Goal: Use online tool/utility: Utilize a website feature to perform a specific function

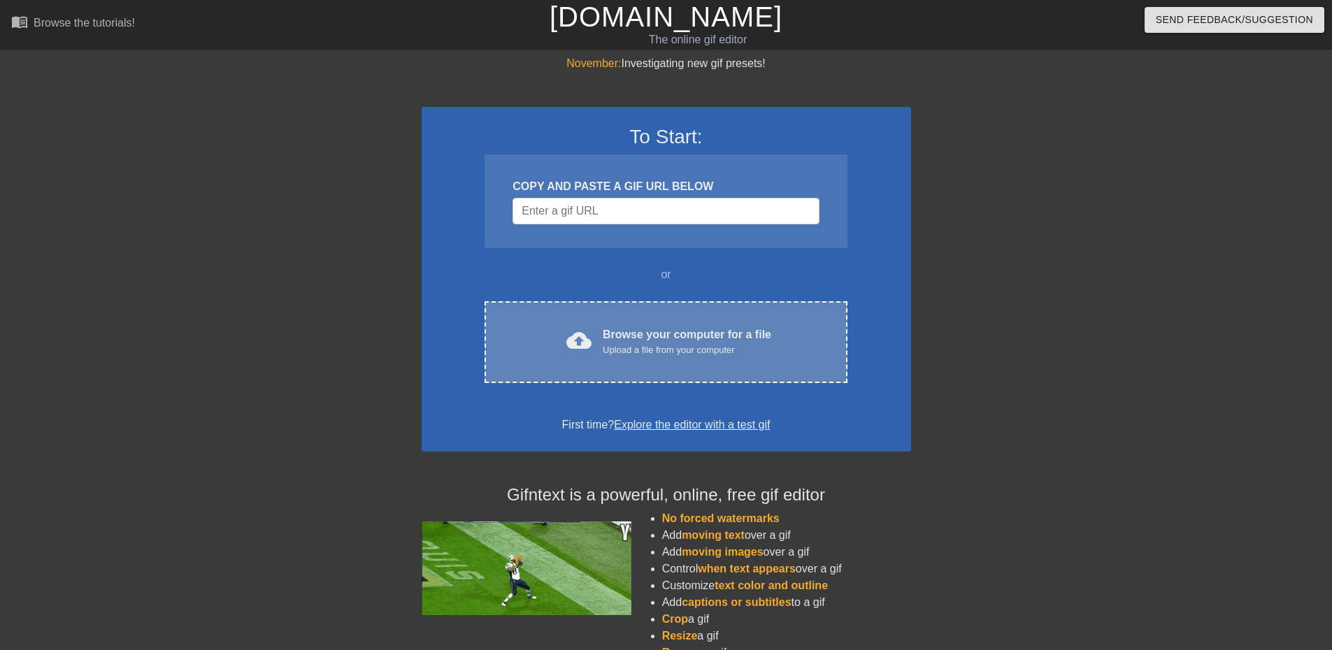
click at [631, 322] on div "cloud_upload Browse your computer for a file Upload a file from your computer C…" at bounding box center [666, 342] width 362 height 82
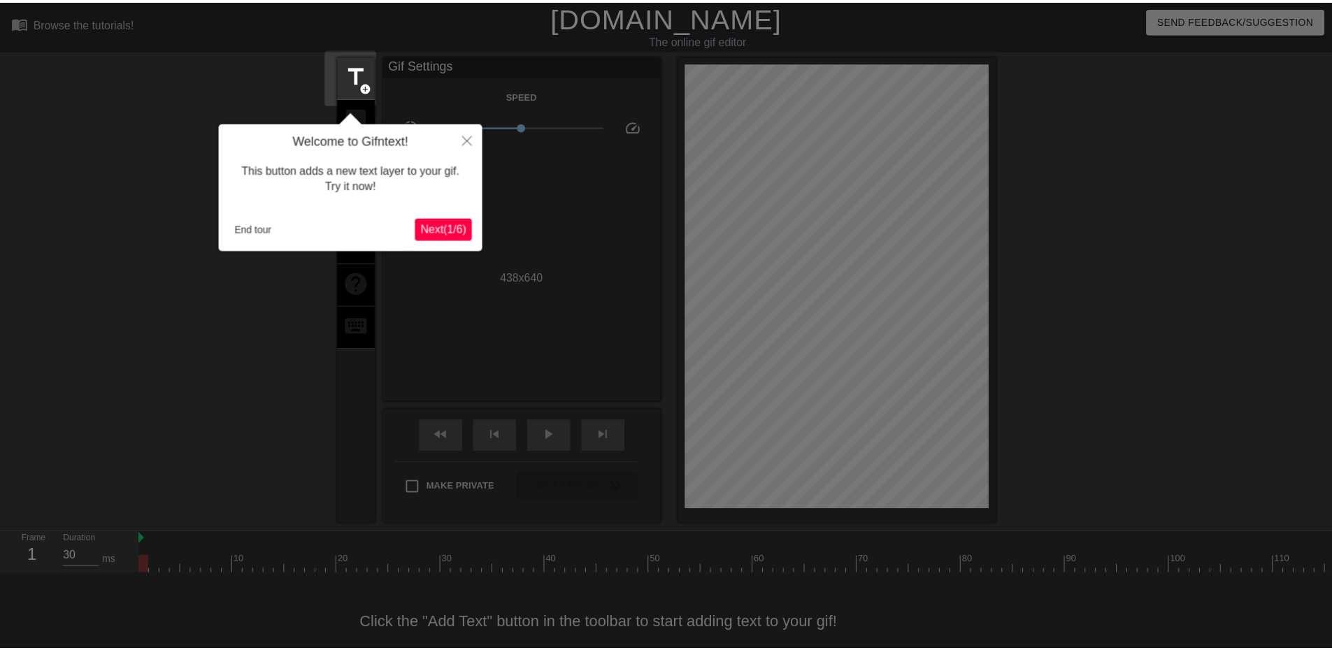
scroll to position [32, 0]
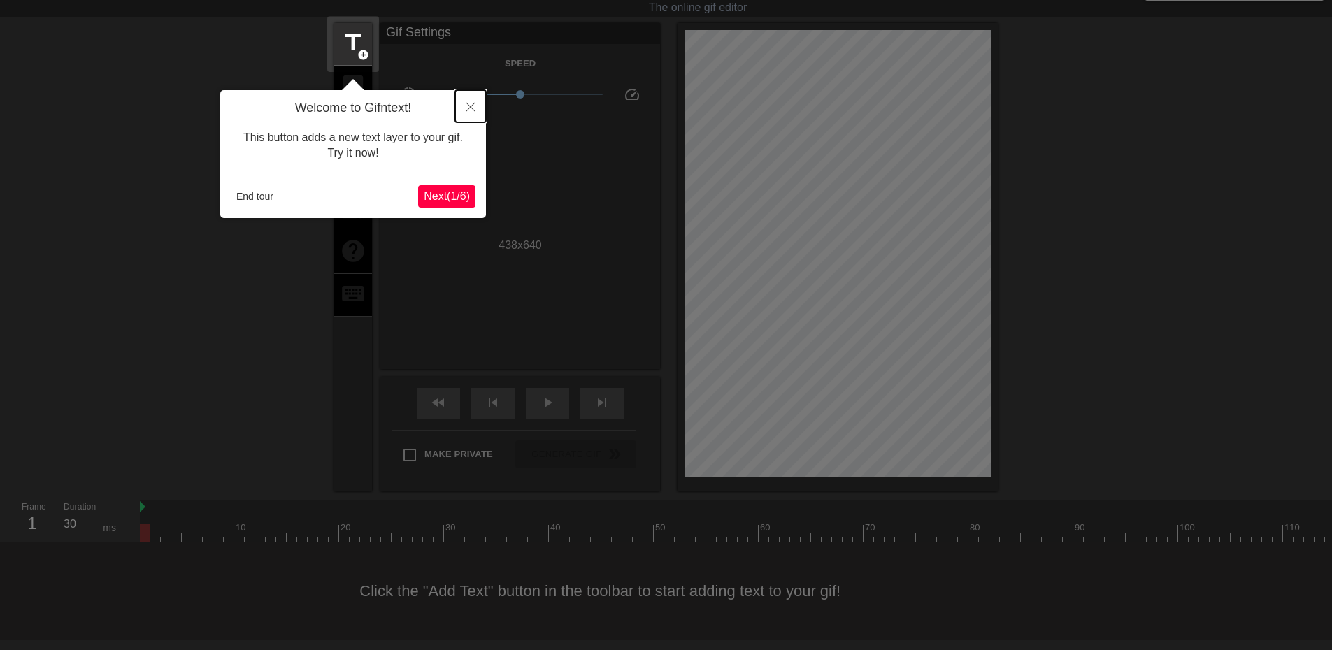
click at [465, 101] on button "Close" at bounding box center [470, 106] width 31 height 32
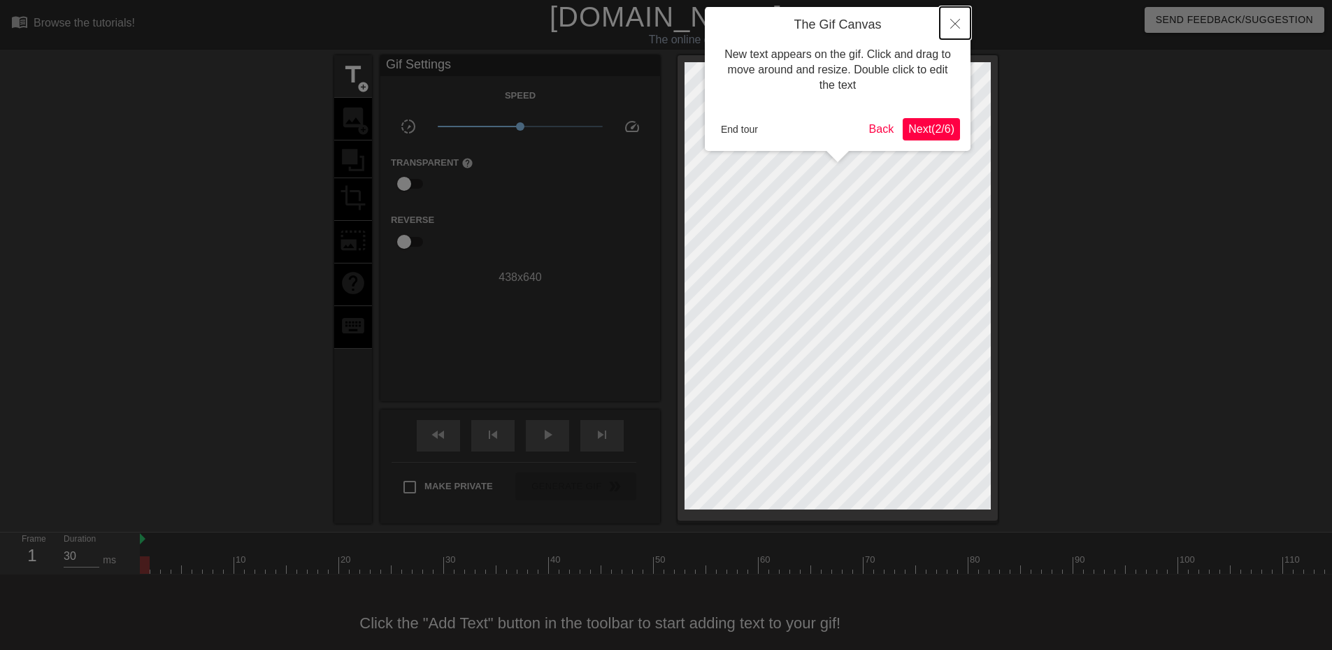
click at [957, 17] on button "Close" at bounding box center [955, 23] width 31 height 32
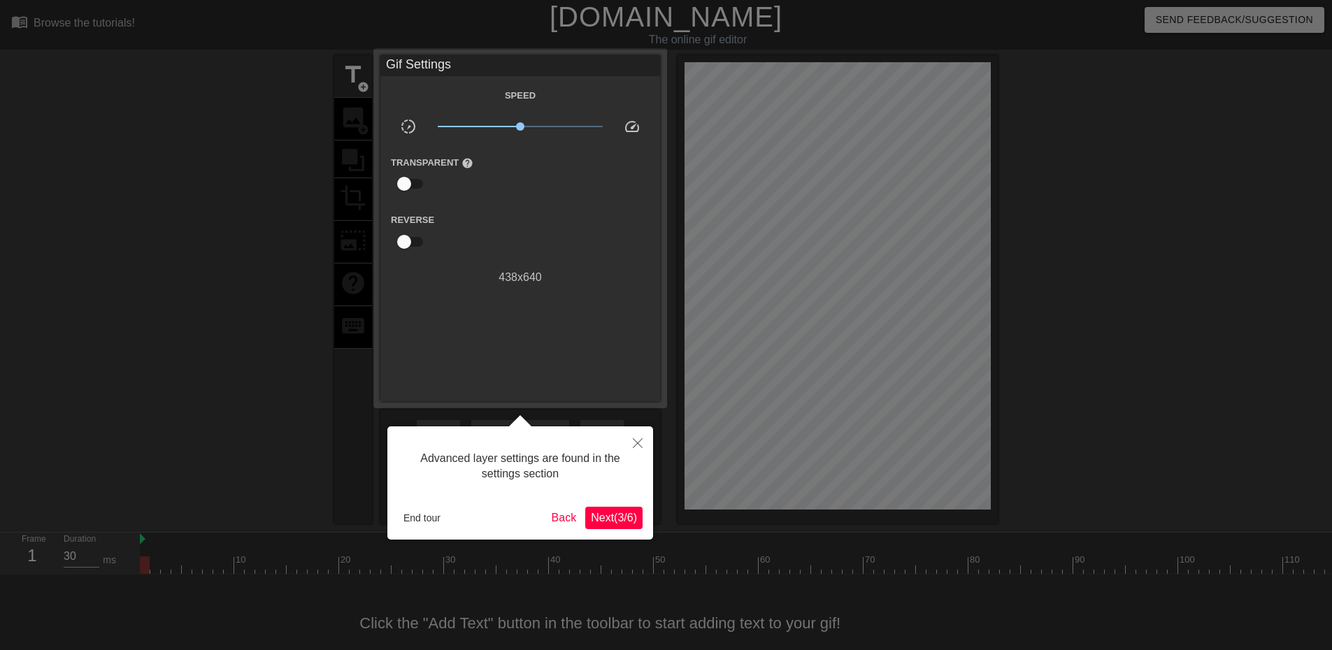
scroll to position [32, 0]
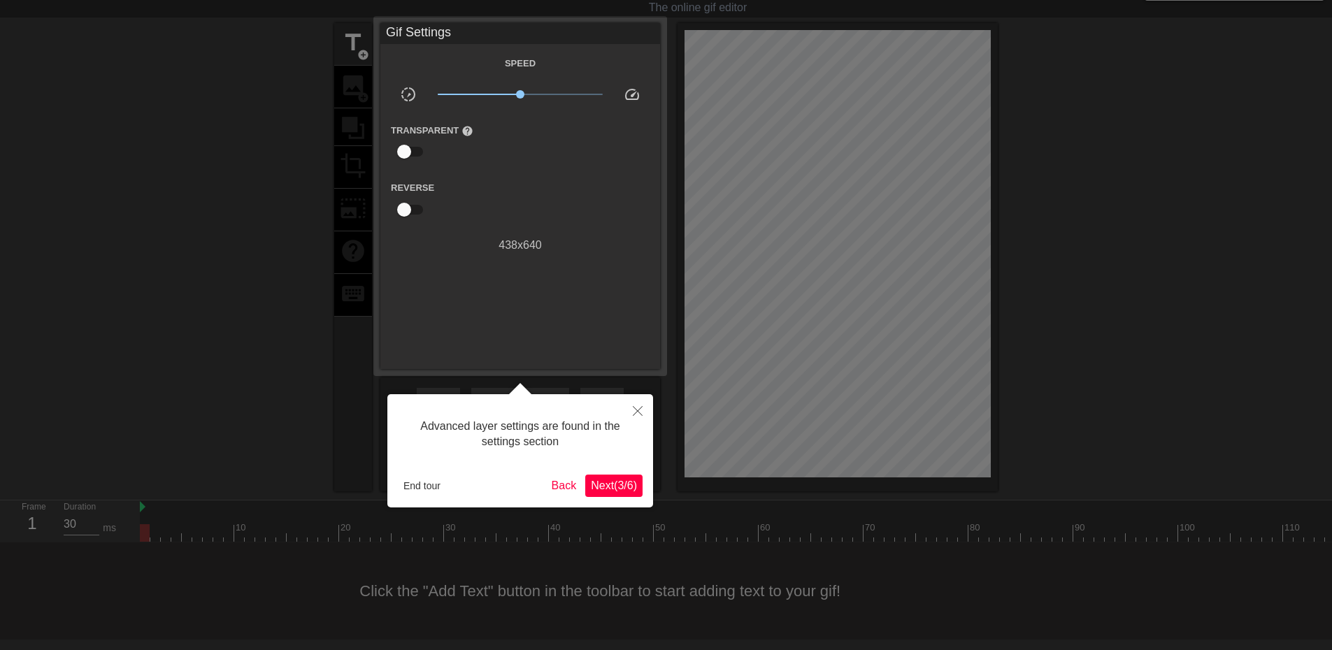
click at [354, 45] on div at bounding box center [666, 309] width 1332 height 683
click at [642, 406] on button "Close" at bounding box center [637, 410] width 31 height 32
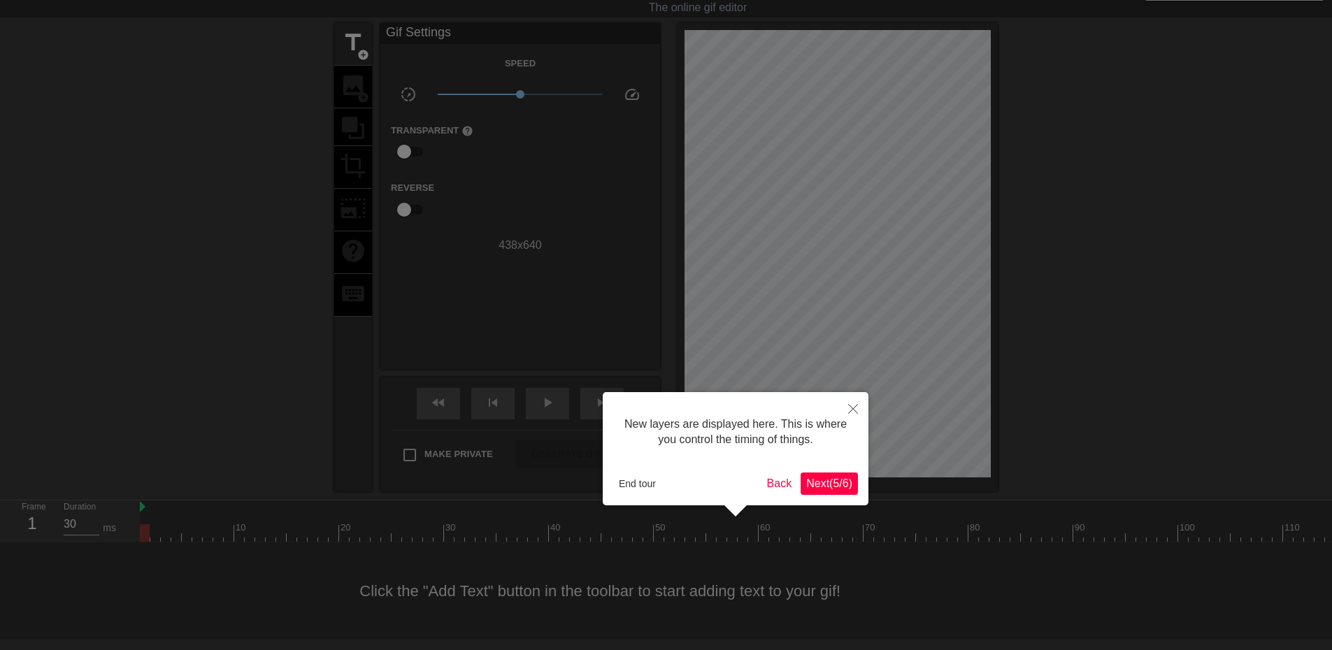
scroll to position [12, 0]
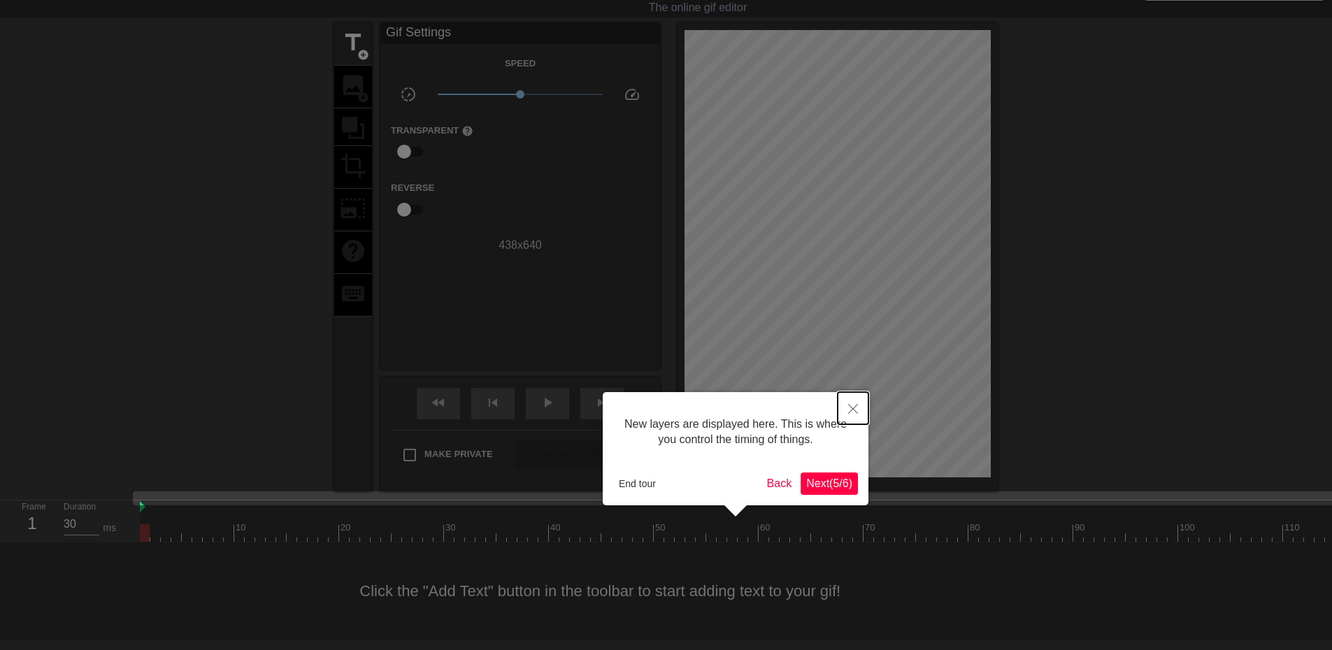
click at [857, 408] on icon "Close" at bounding box center [853, 409] width 10 height 10
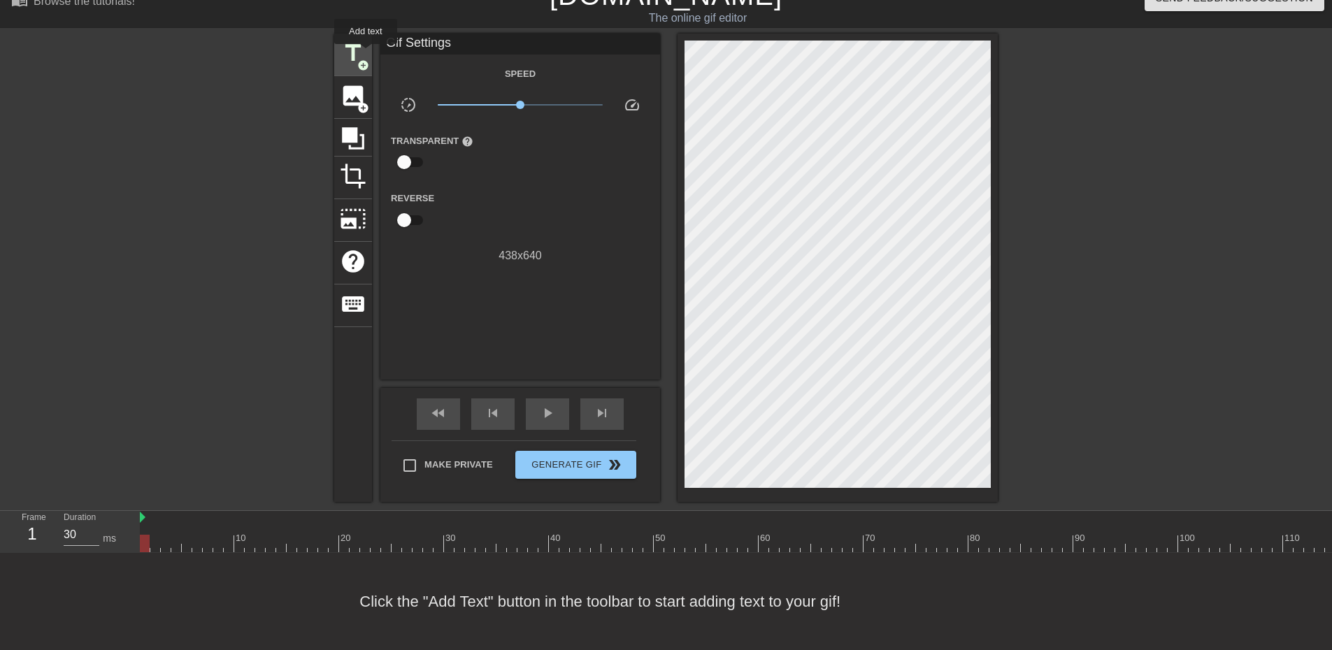
click at [357, 45] on span "title" at bounding box center [353, 53] width 27 height 27
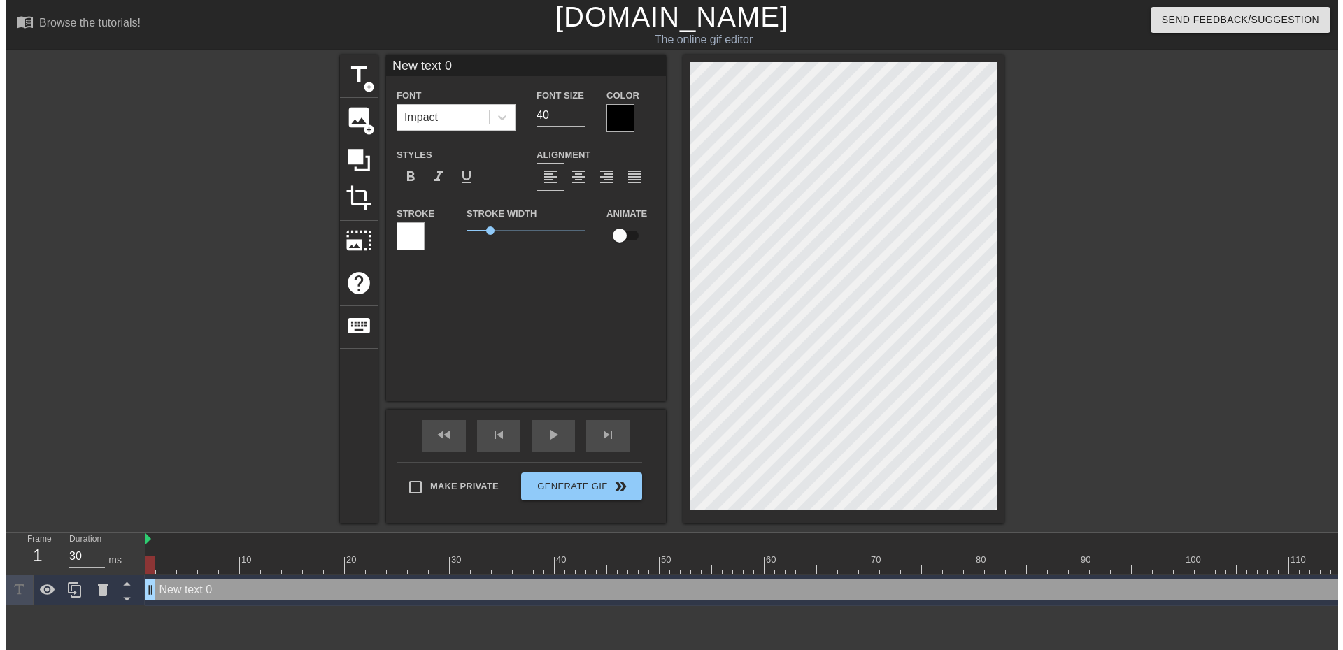
scroll to position [0, 0]
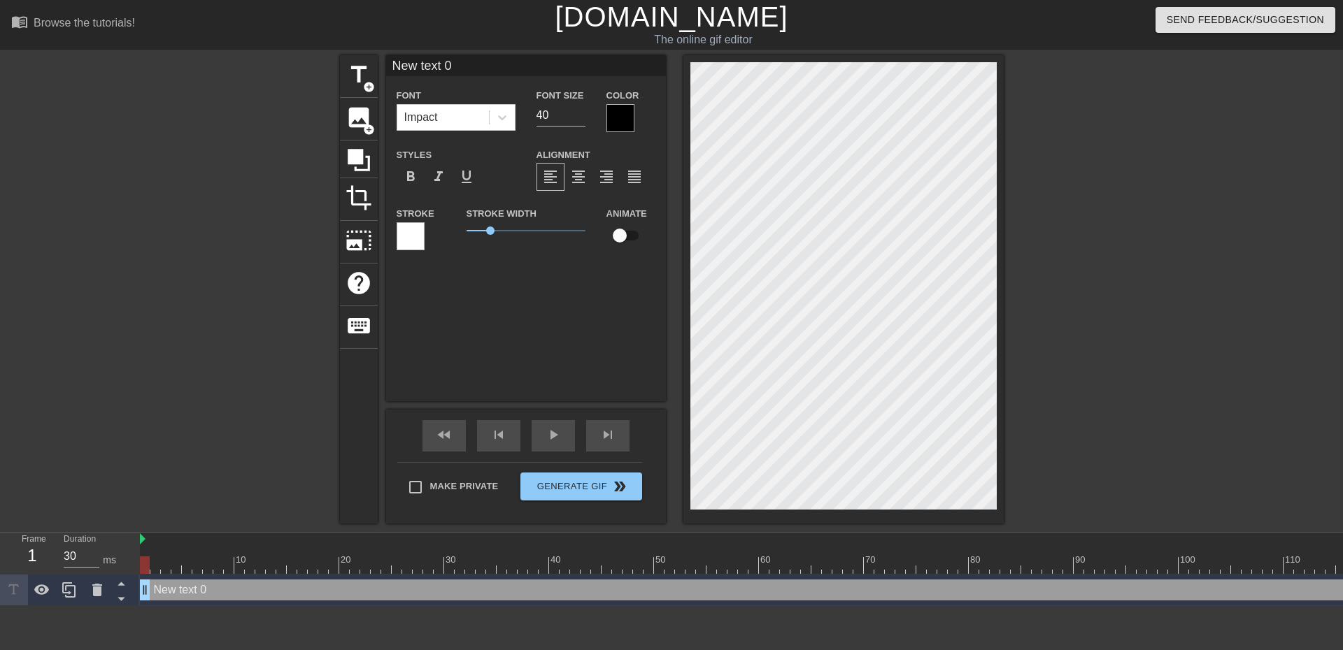
drag, startPoint x: 502, startPoint y: 65, endPoint x: 331, endPoint y: 41, distance: 173.0
click at [331, 41] on div "menu_book Browse the tutorials! [DOMAIN_NAME] The online gif editor Send Feedba…" at bounding box center [671, 303] width 1343 height 606
type input "[PERSON_NAME] a reclher recursos"
drag, startPoint x: 555, startPoint y: 113, endPoint x: 490, endPoint y: 104, distance: 65.7
click at [490, 104] on div "Font Impact Font Size 40 Color" at bounding box center [526, 109] width 280 height 45
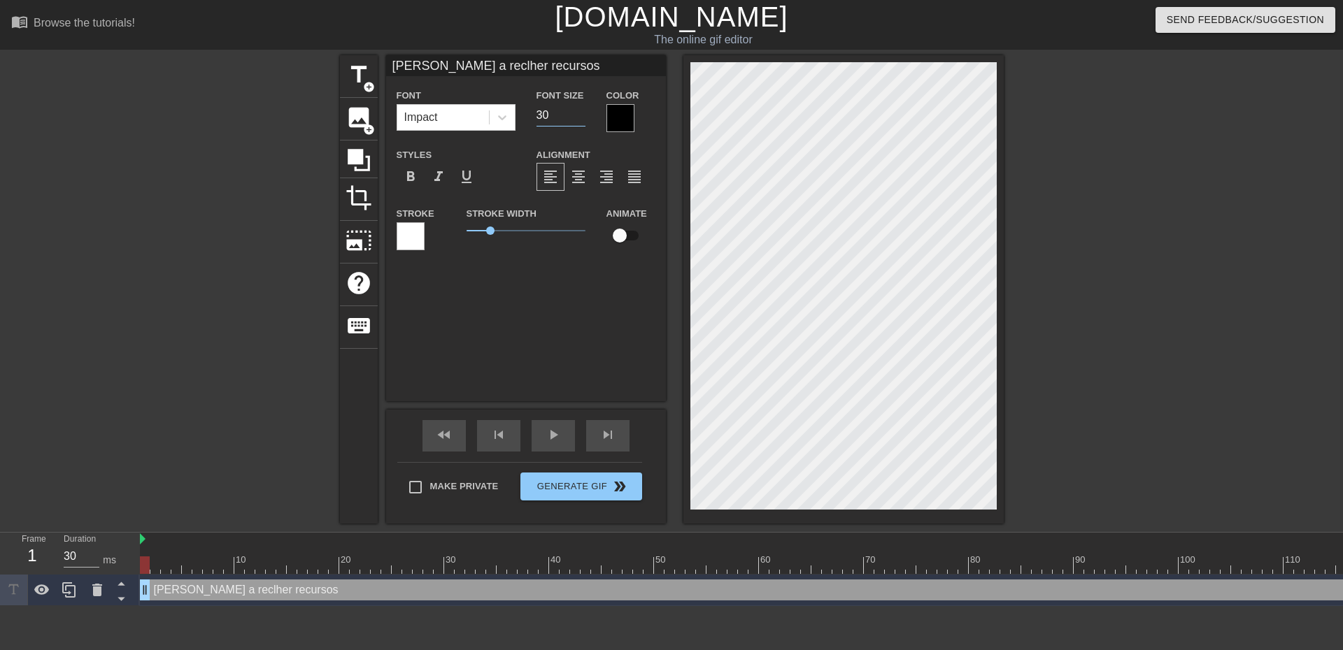
type input "30"
click at [624, 113] on div at bounding box center [620, 118] width 28 height 28
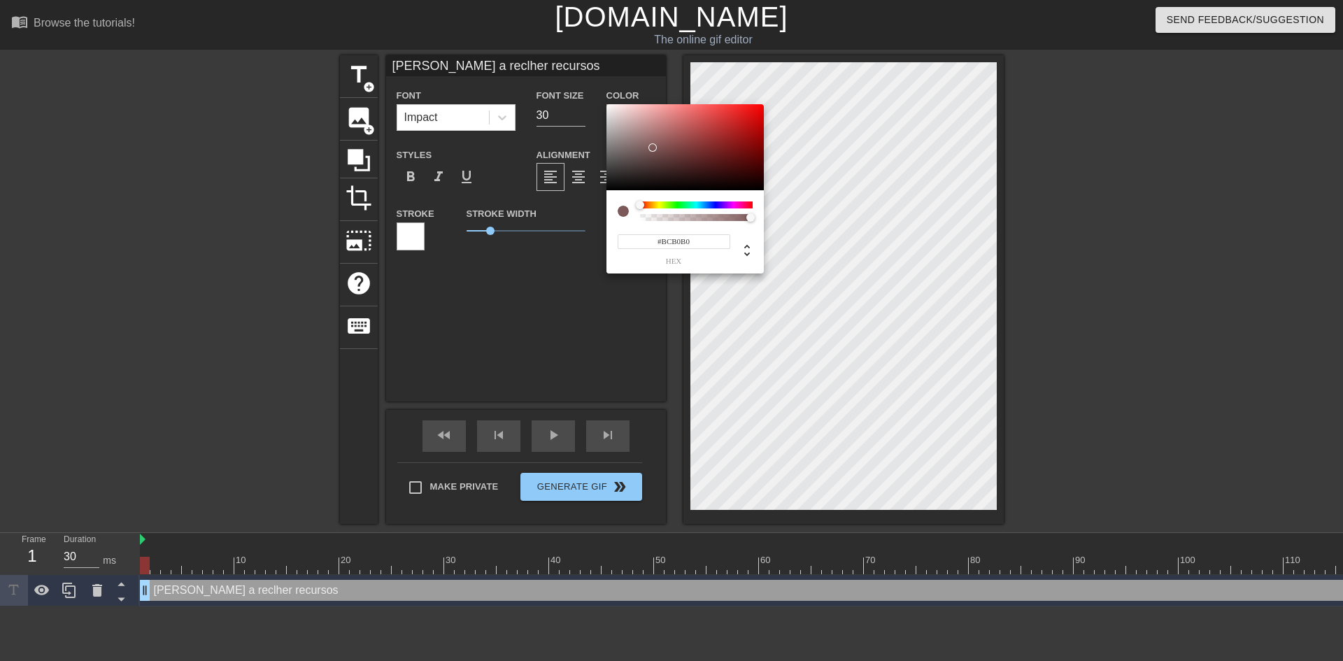
type input "#FFFFFF"
drag, startPoint x: 652, startPoint y: 148, endPoint x: 552, endPoint y: 77, distance: 123.0
click at [552, 77] on div "#FFFFFF hex" at bounding box center [671, 330] width 1343 height 661
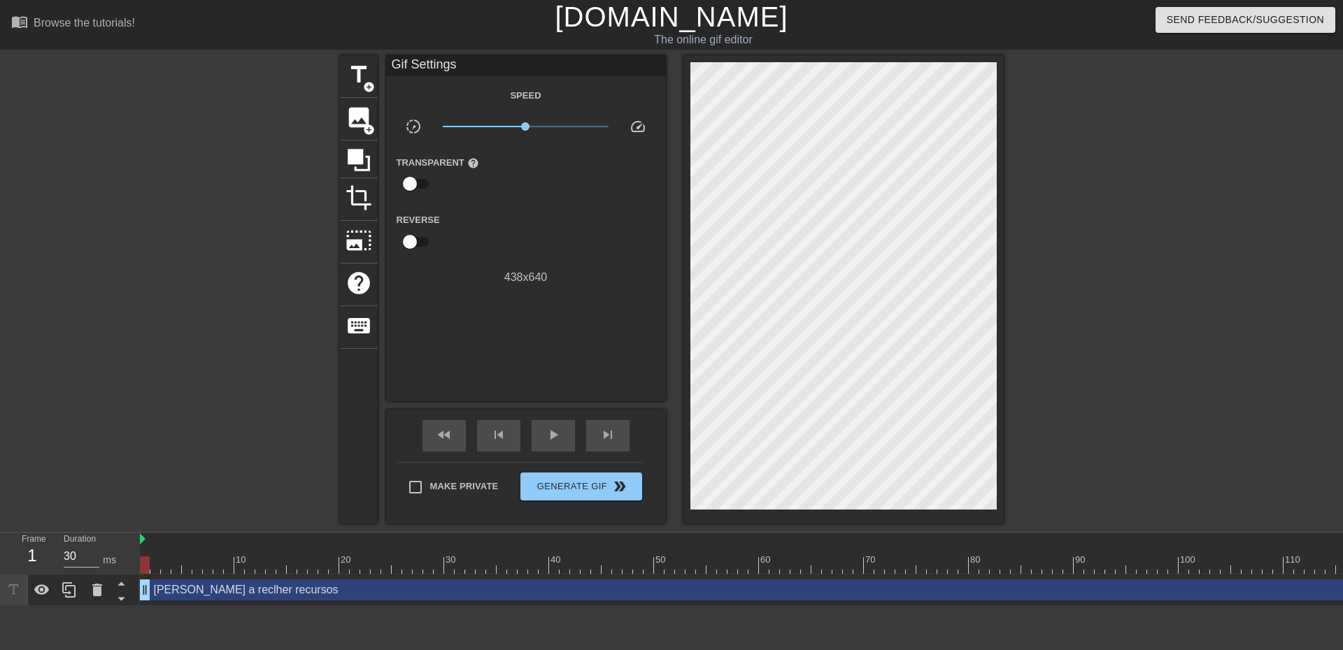
click at [621, 582] on div "[PERSON_NAME] a reclher recursos drag_handle drag_handle" at bounding box center [1000, 590] width 1720 height 21
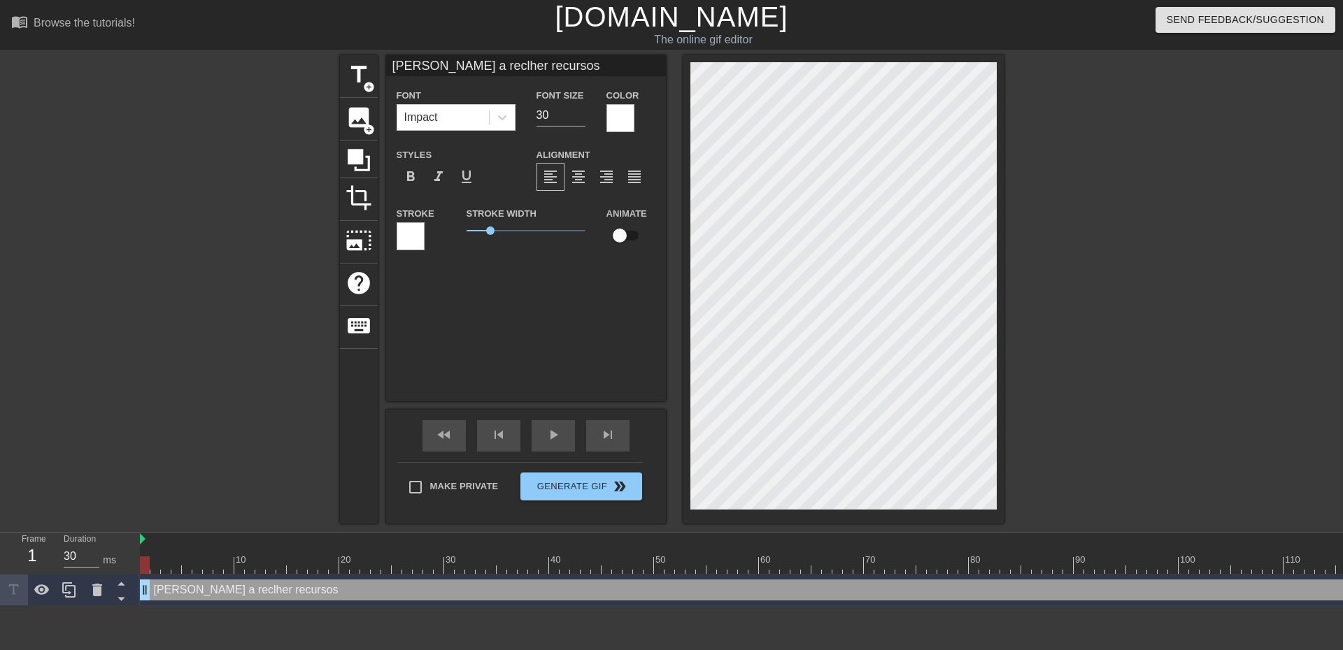
click at [468, 63] on input "[PERSON_NAME] a reclher recursos" at bounding box center [526, 65] width 280 height 21
type input "Kapinha a recolher recursos"
drag, startPoint x: 552, startPoint y: 111, endPoint x: 487, endPoint y: 101, distance: 66.6
click at [488, 103] on div "Font Impact Font Size 30 Color" at bounding box center [526, 109] width 280 height 45
type input "35"
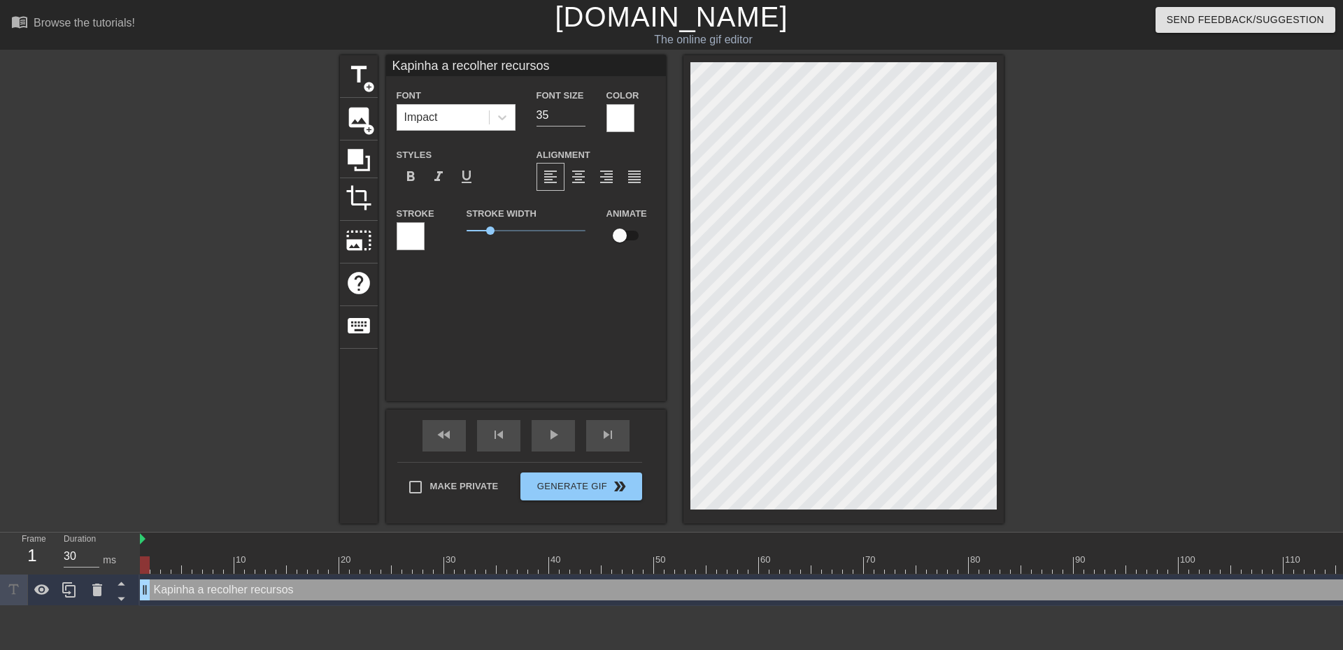
click at [718, 593] on div "[PERSON_NAME] a recolher recursos drag_handle drag_handle" at bounding box center [1000, 590] width 1720 height 21
click at [510, 126] on div at bounding box center [502, 117] width 25 height 25
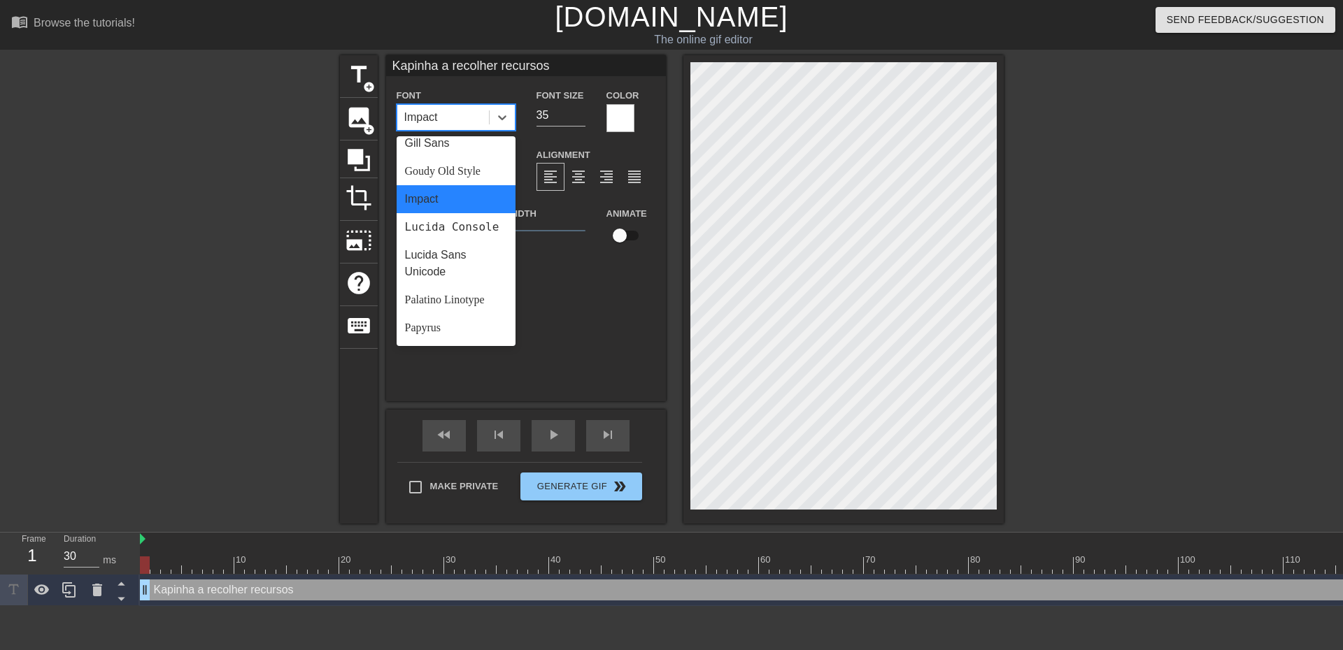
scroll to position [501, 0]
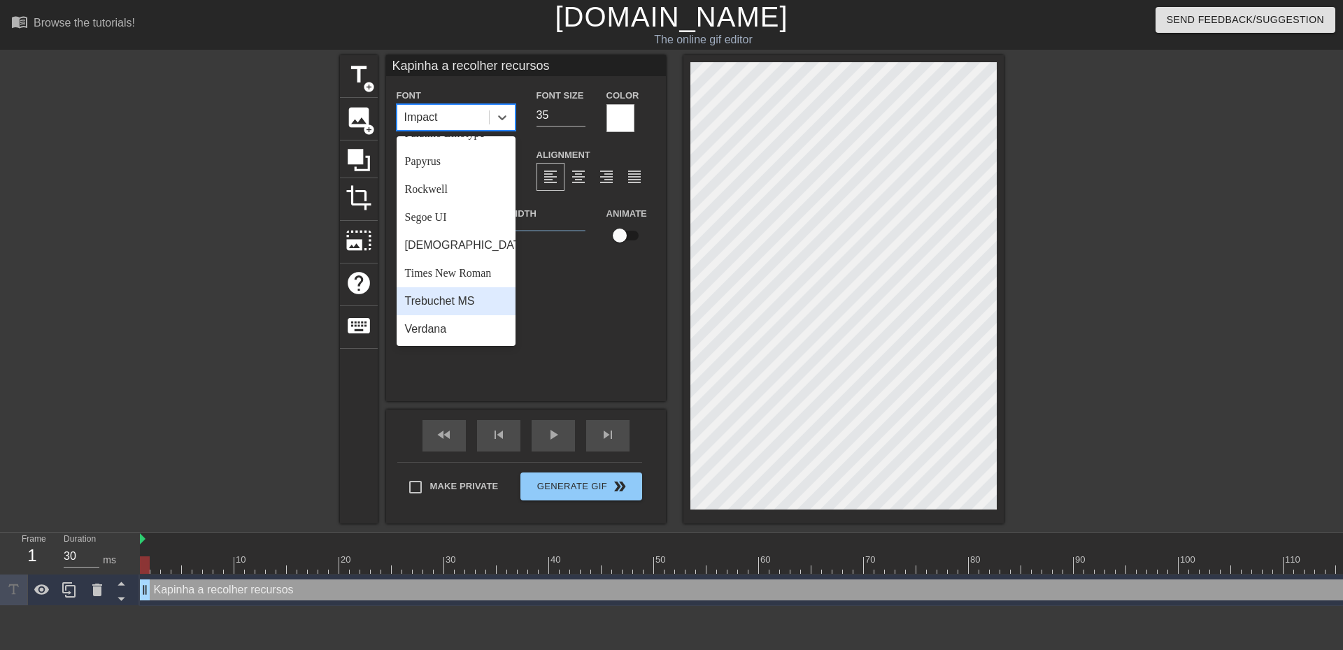
click at [452, 305] on div "Trebuchet MS" at bounding box center [455, 301] width 119 height 28
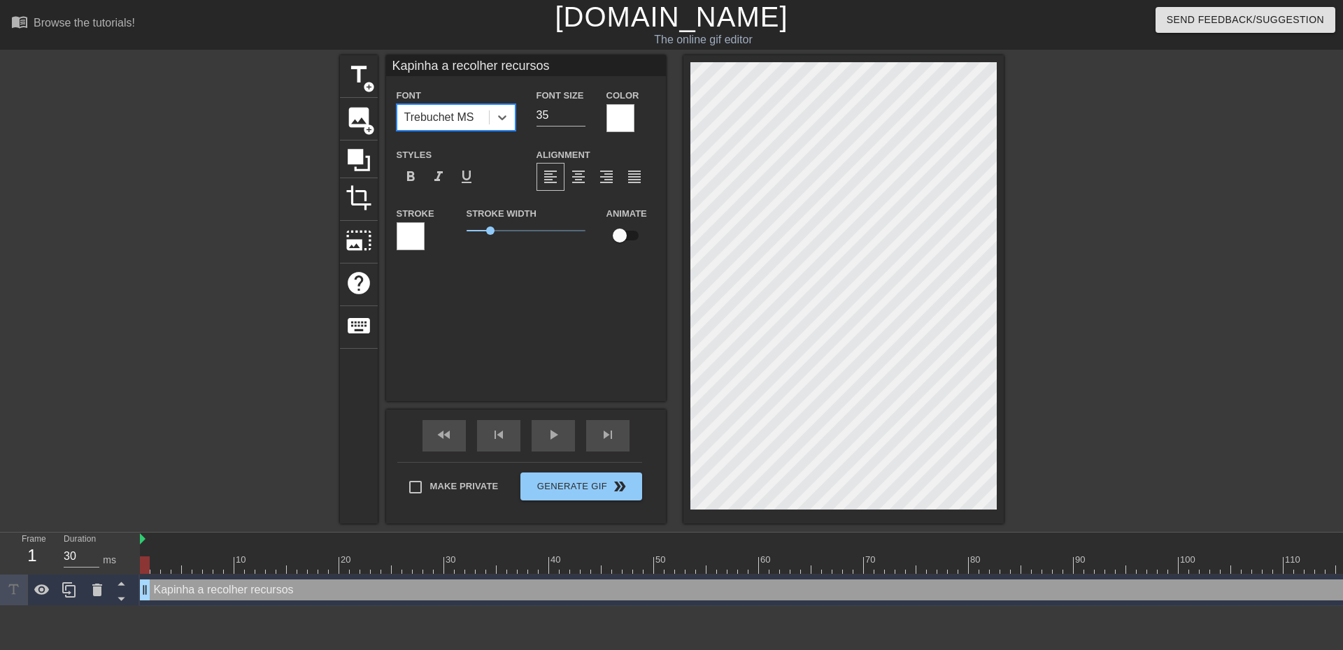
click at [1134, 424] on div at bounding box center [1125, 265] width 210 height 420
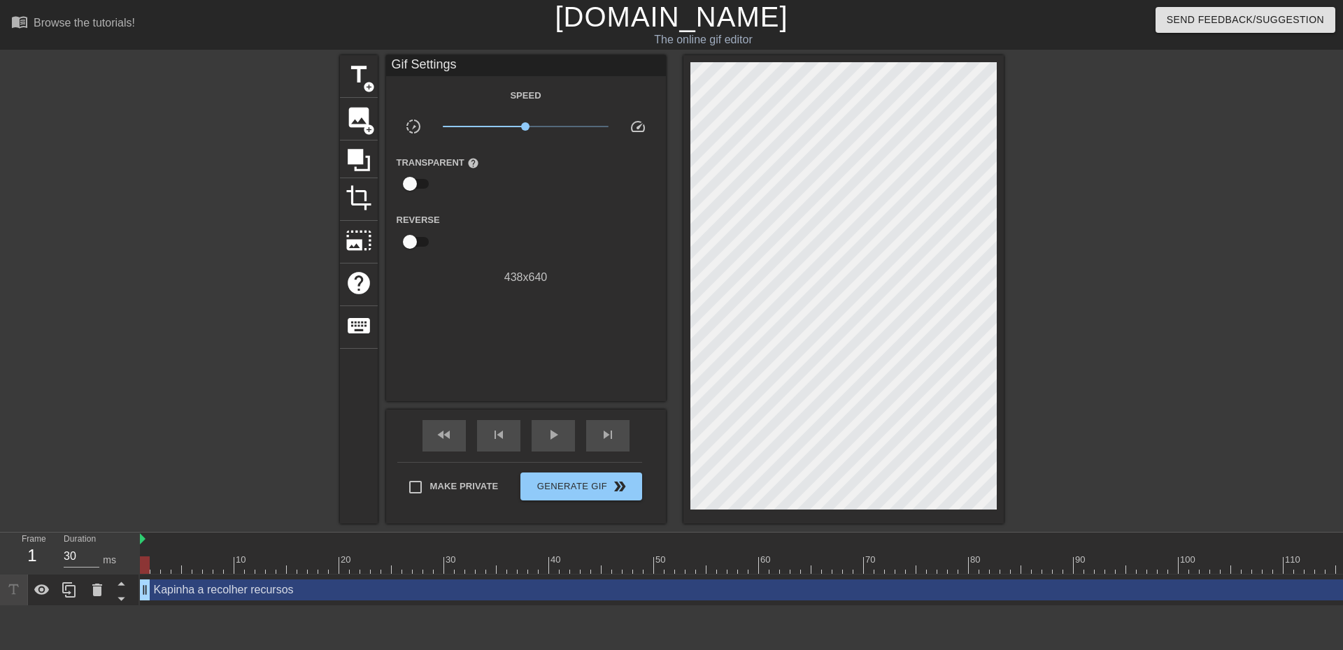
click at [540, 584] on div "[PERSON_NAME] a recolher recursos drag_handle drag_handle" at bounding box center [1000, 590] width 1720 height 21
click at [1143, 383] on div at bounding box center [1125, 265] width 210 height 420
click at [587, 581] on div "[PERSON_NAME] a recolher recursos drag_handle drag_handle" at bounding box center [1000, 590] width 1720 height 31
click at [590, 585] on div "[PERSON_NAME] a recolher recursos drag_handle drag_handle" at bounding box center [1000, 590] width 1720 height 21
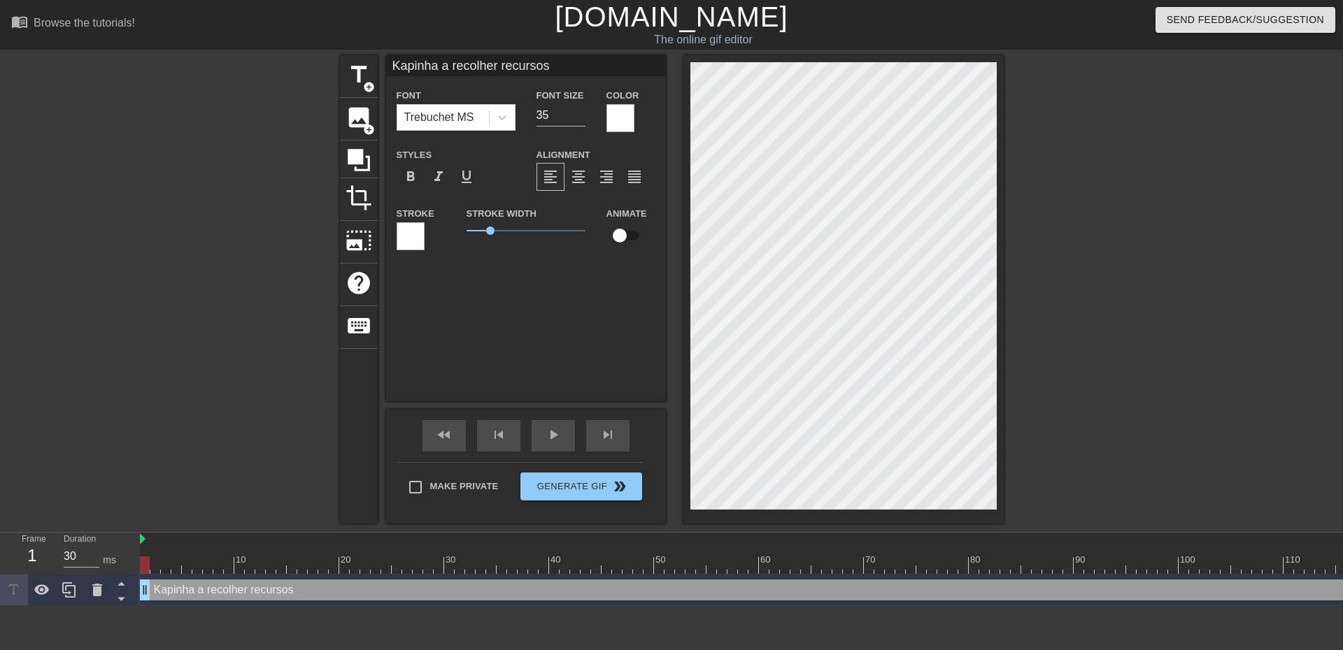
drag, startPoint x: 543, startPoint y: 110, endPoint x: 517, endPoint y: 107, distance: 25.4
click at [520, 107] on div "Font Trebuchet MS Font Size 35 Color" at bounding box center [526, 109] width 280 height 45
type input "34"
click at [1203, 313] on div at bounding box center [1125, 265] width 210 height 420
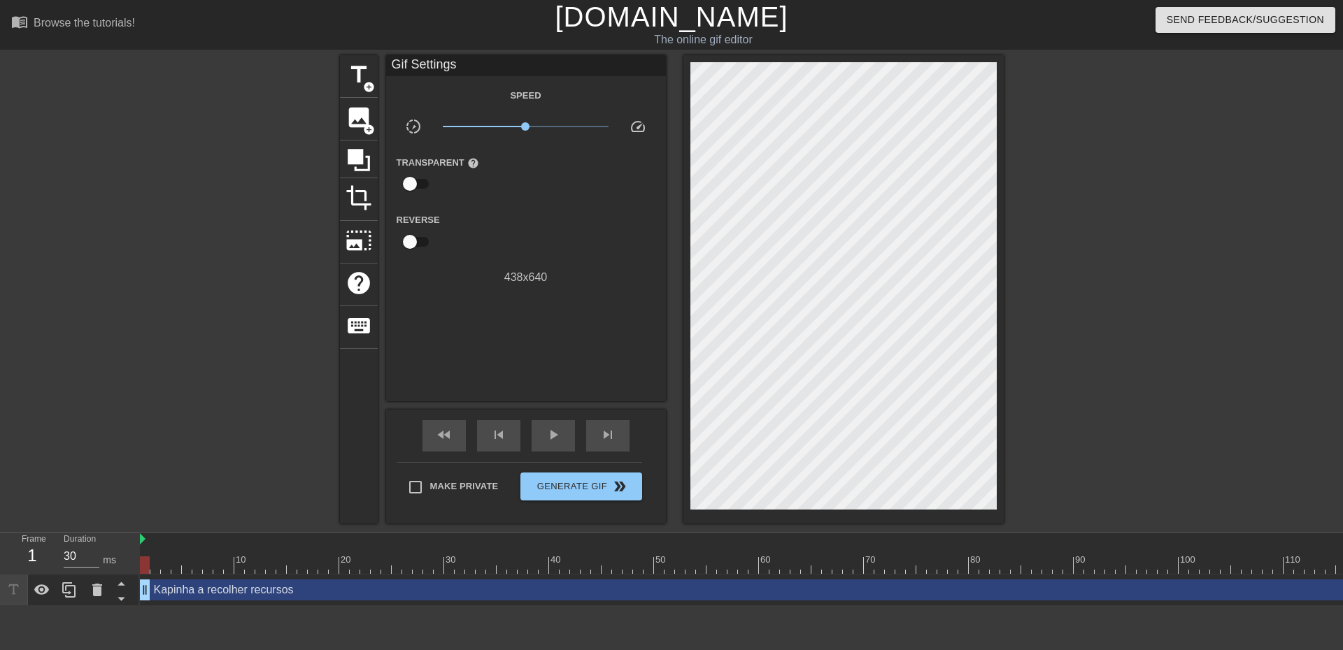
click at [763, 592] on div "[PERSON_NAME] a recolher recursos drag_handle drag_handle" at bounding box center [1000, 590] width 1720 height 21
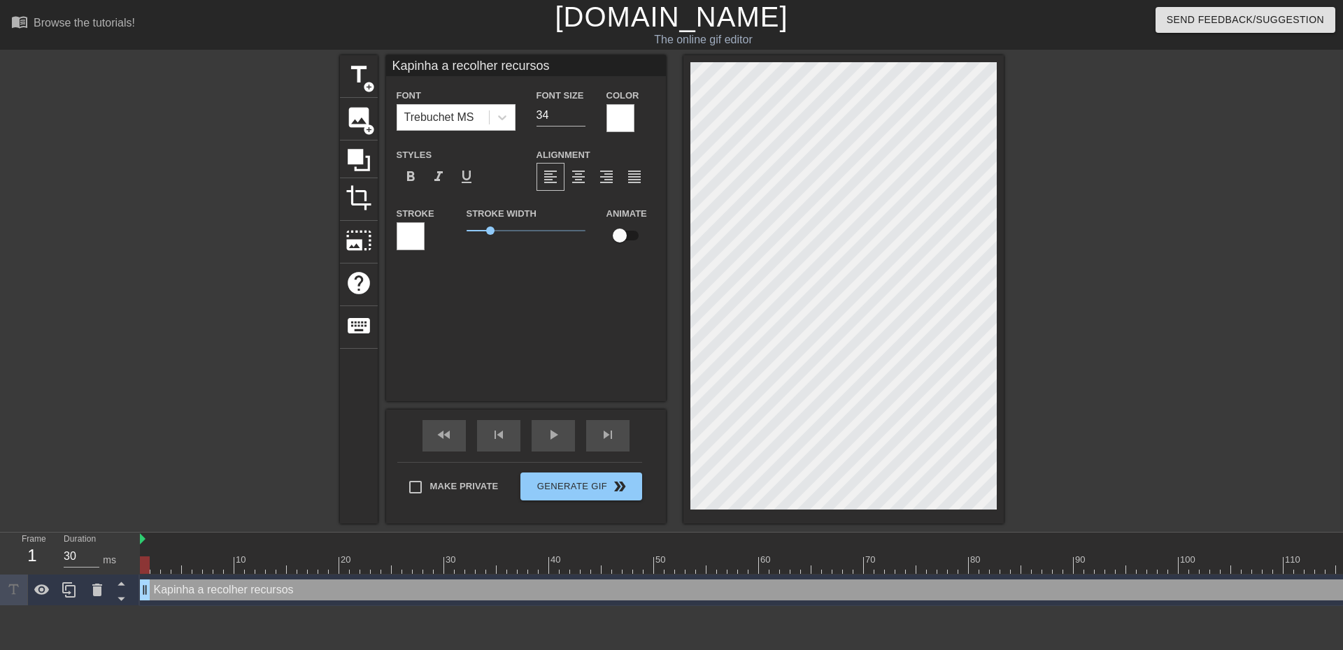
click at [627, 113] on div at bounding box center [620, 118] width 28 height 28
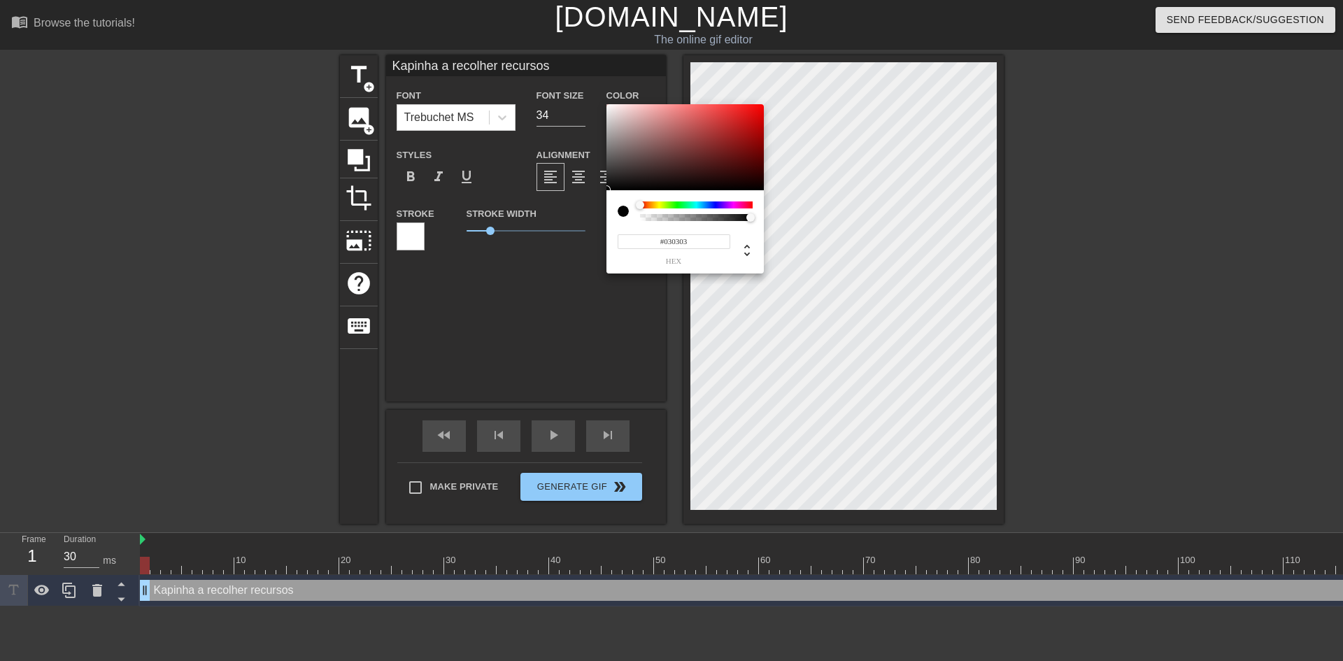
type input "#000000"
drag, startPoint x: 628, startPoint y: 166, endPoint x: 548, endPoint y: 232, distance: 104.3
click at [548, 232] on div "#000000 hex" at bounding box center [671, 330] width 1343 height 661
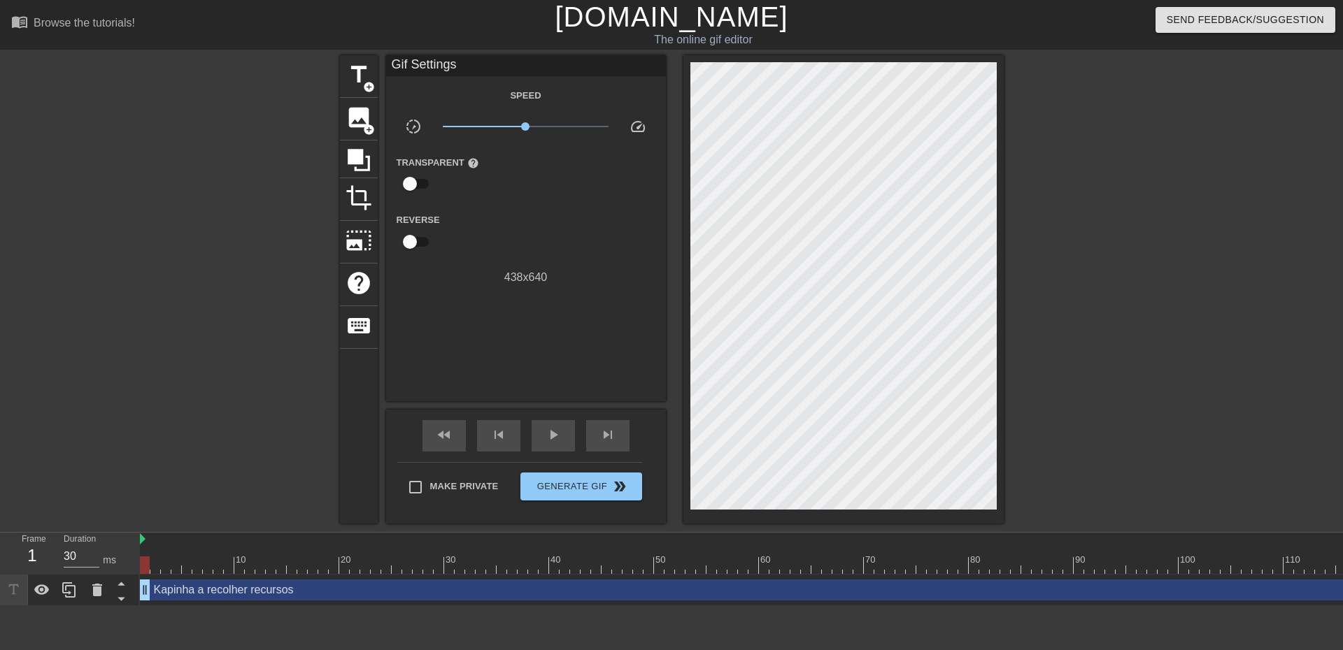
click at [534, 596] on div "[PERSON_NAME] a recolher recursos drag_handle drag_handle" at bounding box center [1000, 590] width 1720 height 21
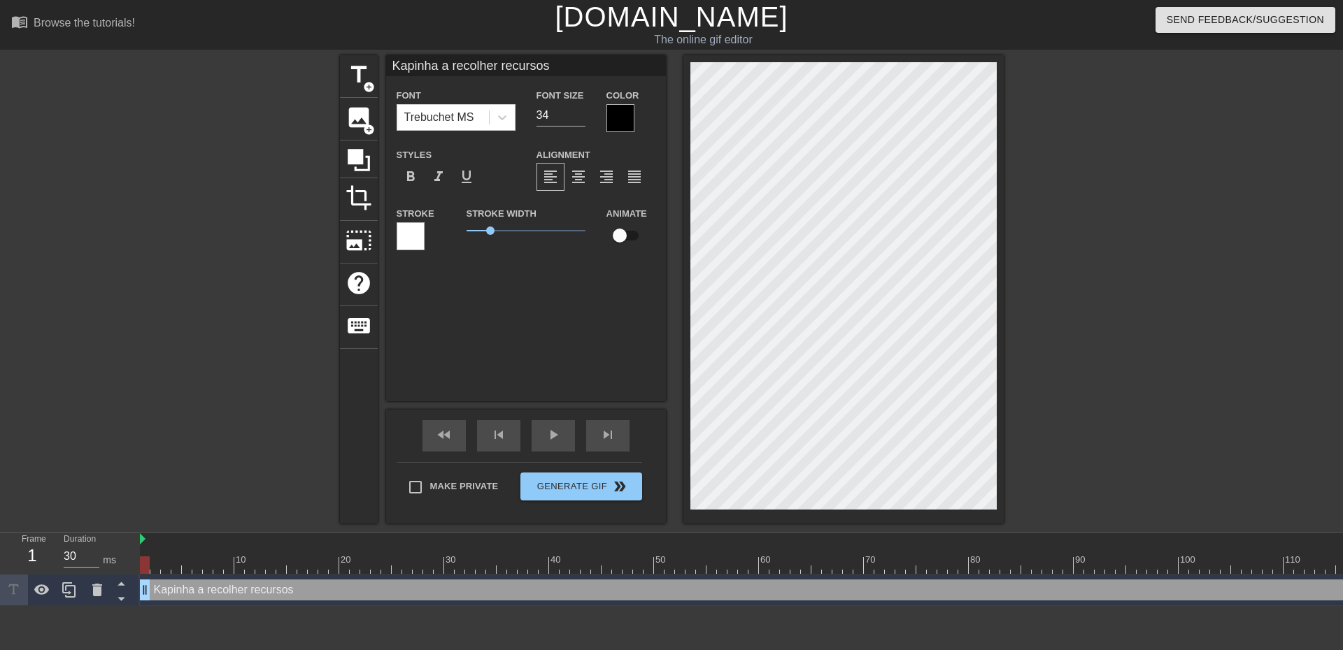
click at [410, 237] on div at bounding box center [410, 236] width 28 height 28
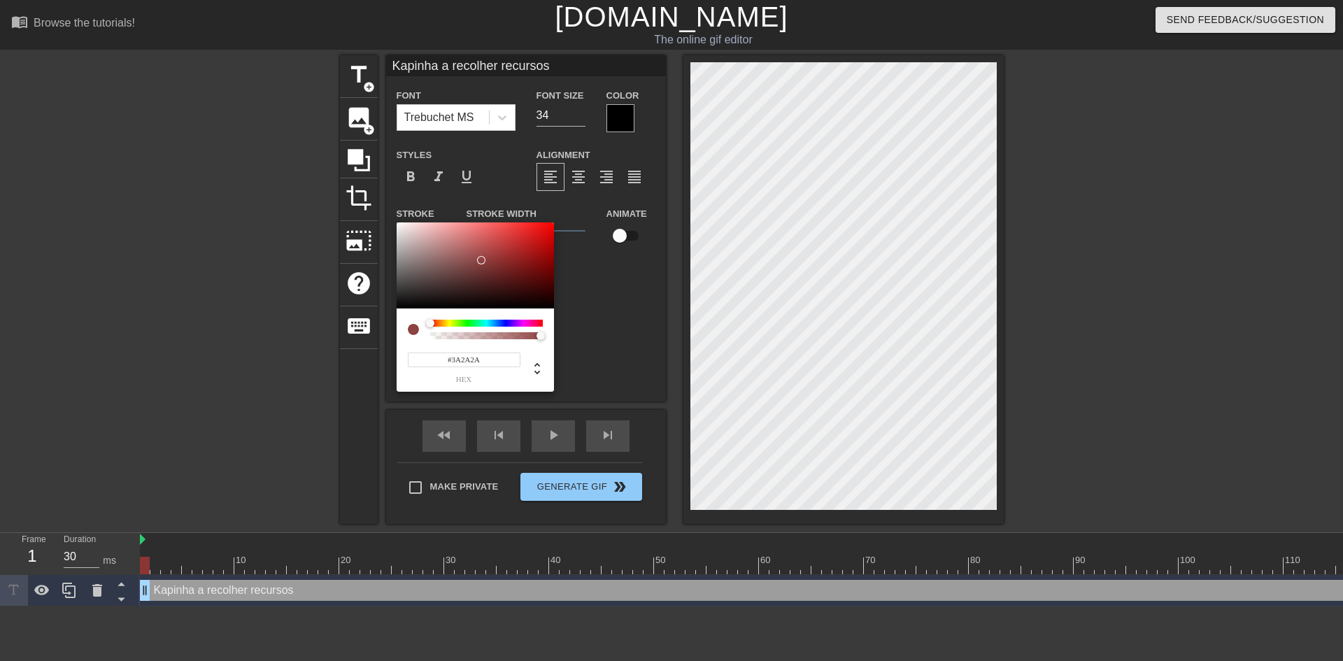
type input "#000000"
drag, startPoint x: 480, startPoint y: 260, endPoint x: 297, endPoint y: 369, distance: 213.2
click at [297, 369] on div "#000000 hex" at bounding box center [671, 330] width 1343 height 661
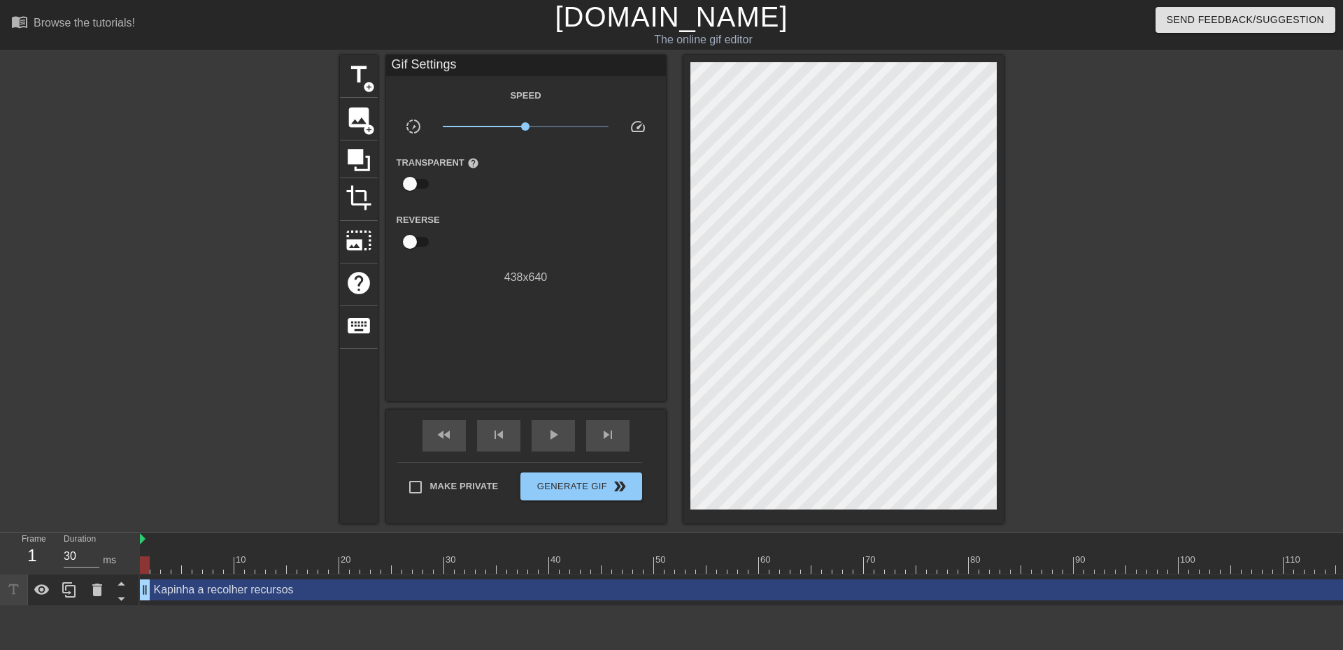
click at [662, 586] on div "[PERSON_NAME] a recolher recursos drag_handle drag_handle" at bounding box center [1000, 590] width 1720 height 21
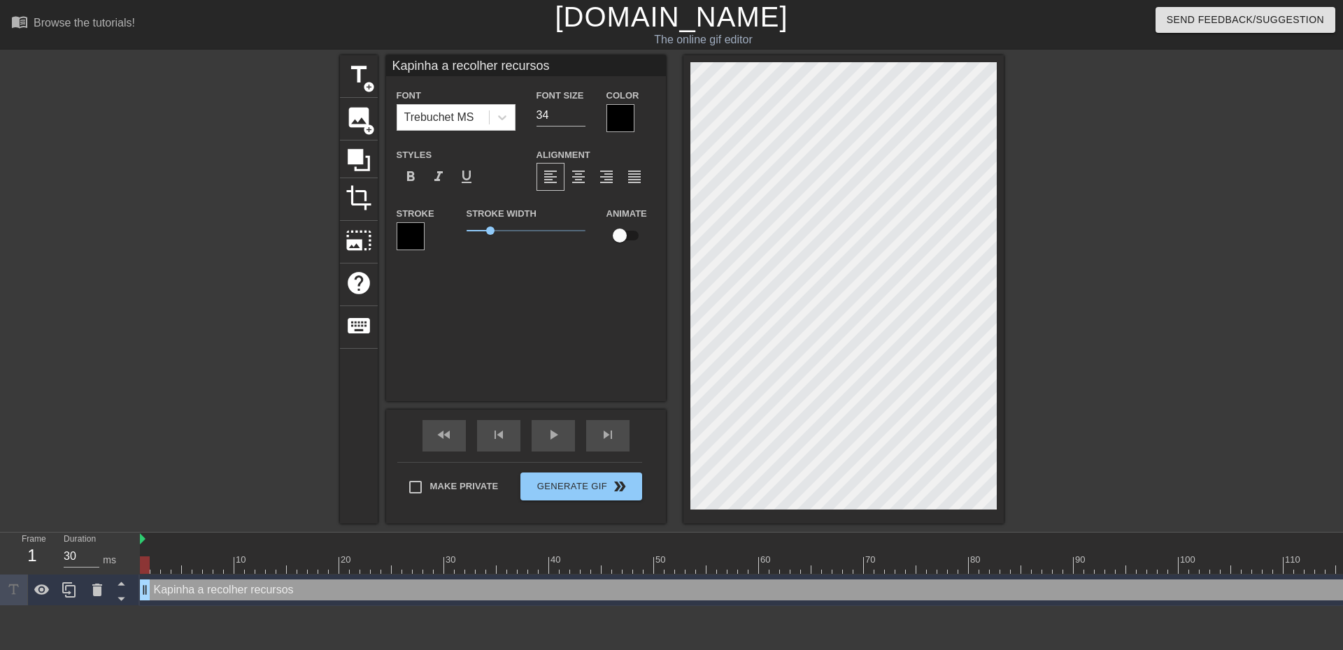
click at [1043, 373] on div at bounding box center [1125, 265] width 210 height 420
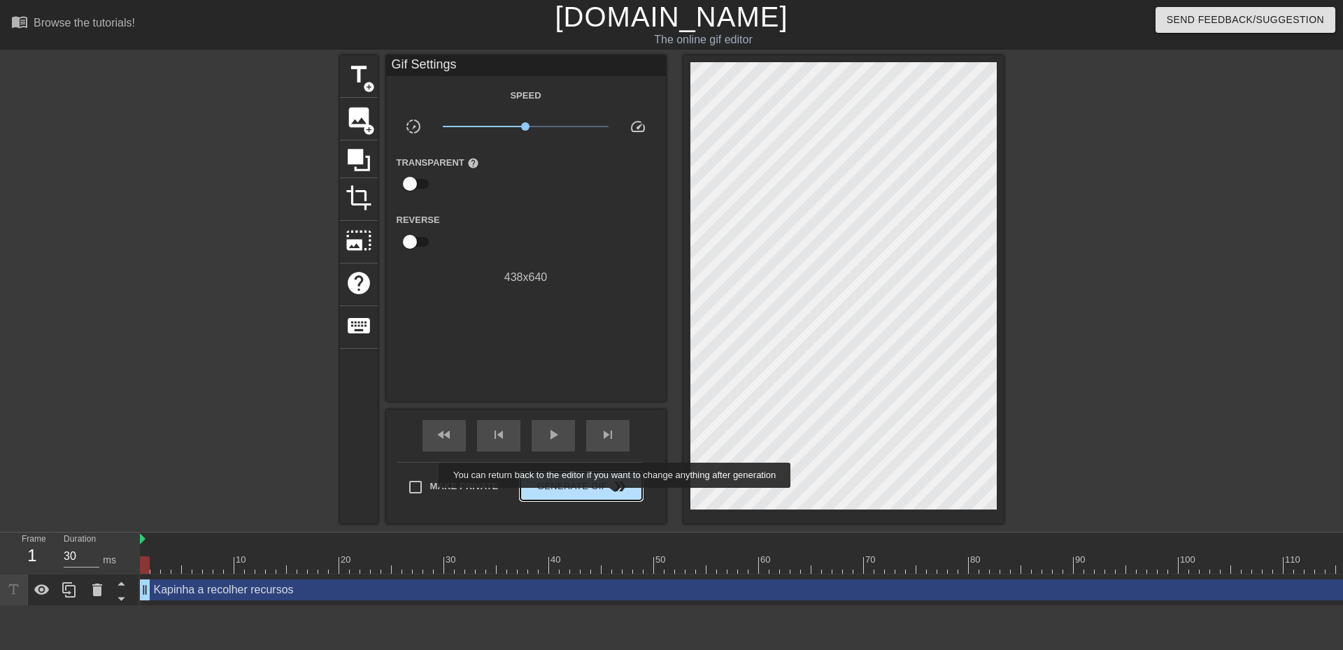
click at [615, 498] on button "Generate Gif double_arrow" at bounding box center [580, 487] width 121 height 28
